Goal: Go to known website: Access a specific website the user already knows

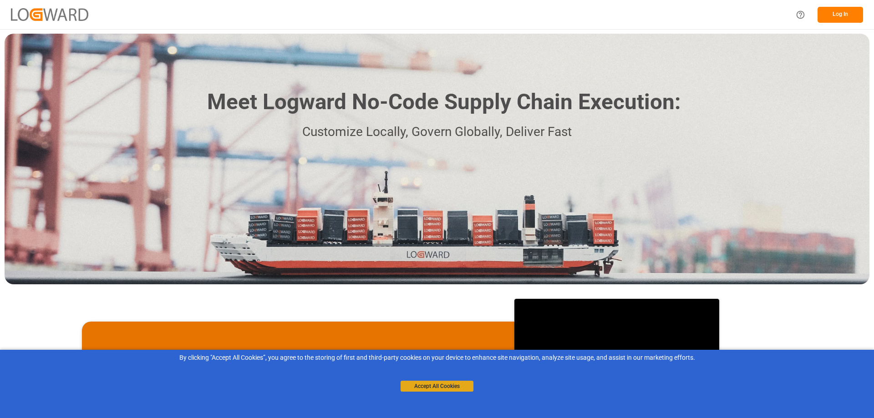
click at [448, 388] on button "Accept All Cookies" at bounding box center [436, 386] width 73 height 11
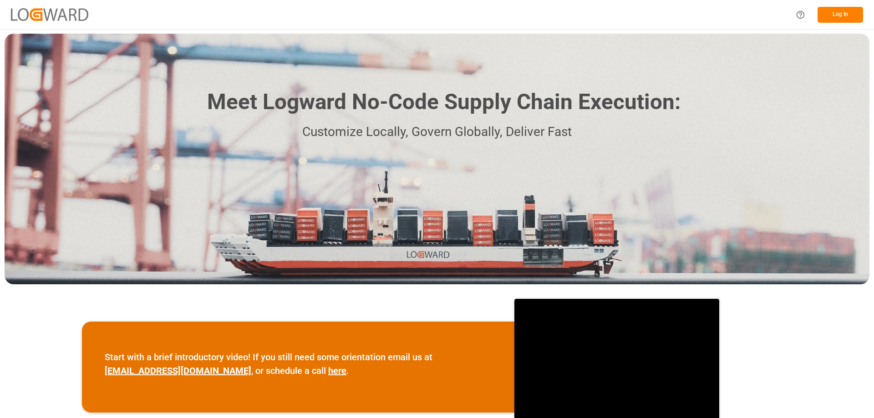
click at [842, 20] on button "Log In" at bounding box center [840, 15] width 46 height 16
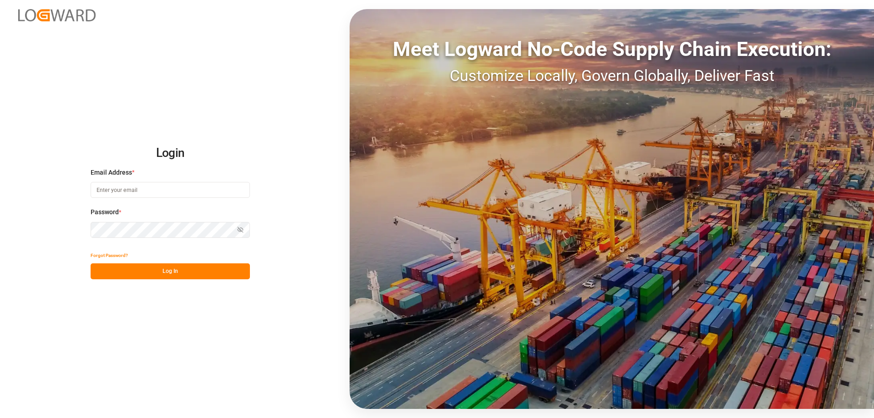
click at [189, 185] on input at bounding box center [170, 190] width 159 height 16
click at [60, 15] on img at bounding box center [56, 15] width 77 height 12
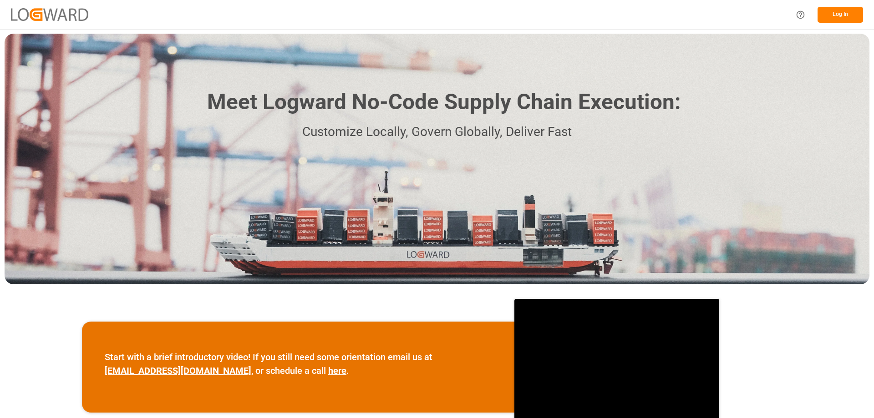
scroll to position [91, 0]
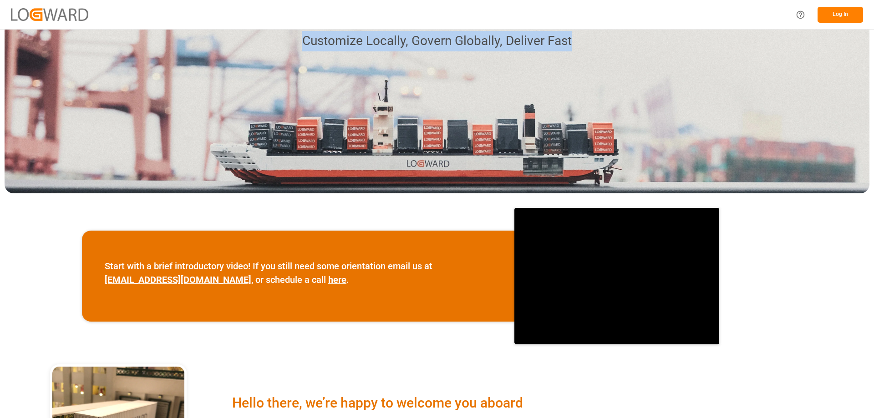
drag, startPoint x: 576, startPoint y: 42, endPoint x: 299, endPoint y: 42, distance: 276.7
click at [299, 42] on p "Customize Locally, Govern Globally, Deliver Fast" at bounding box center [436, 41] width 487 height 20
copy p "Customize Locally, Govern Globally, Deliver Fast"
